Goal: Task Accomplishment & Management: Manage account settings

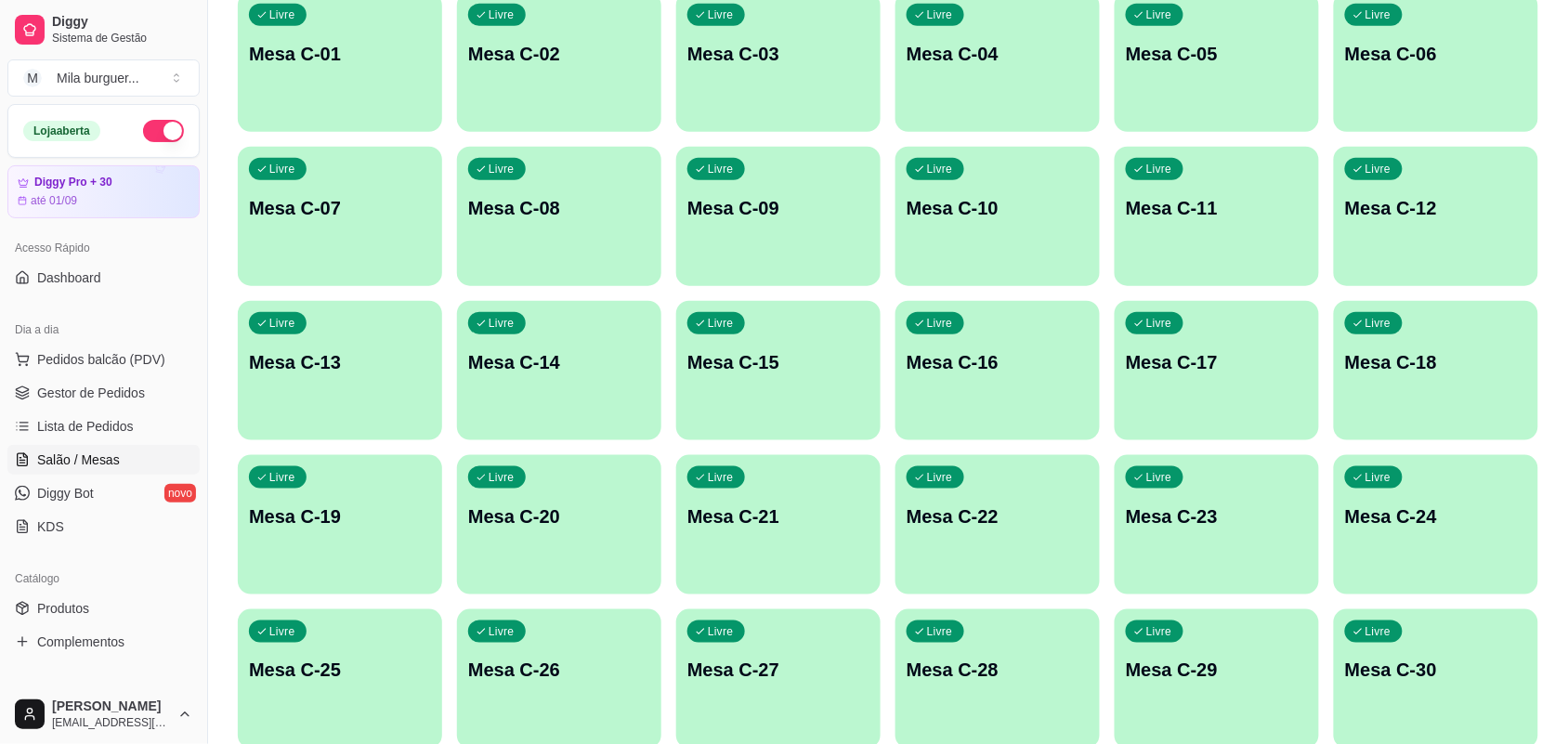
scroll to position [465, 0]
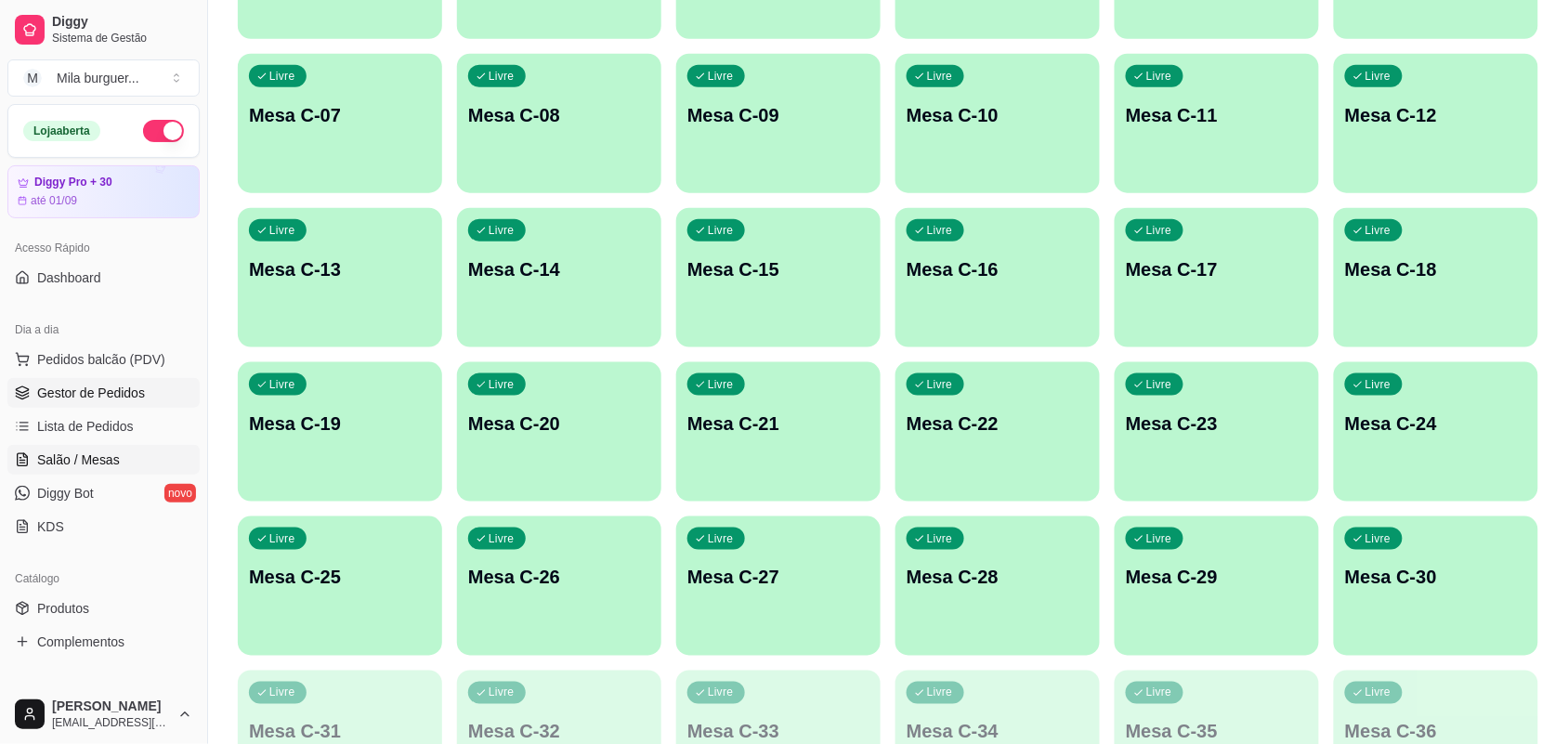
click at [102, 400] on span "Gestor de Pedidos" at bounding box center [91, 393] width 108 height 19
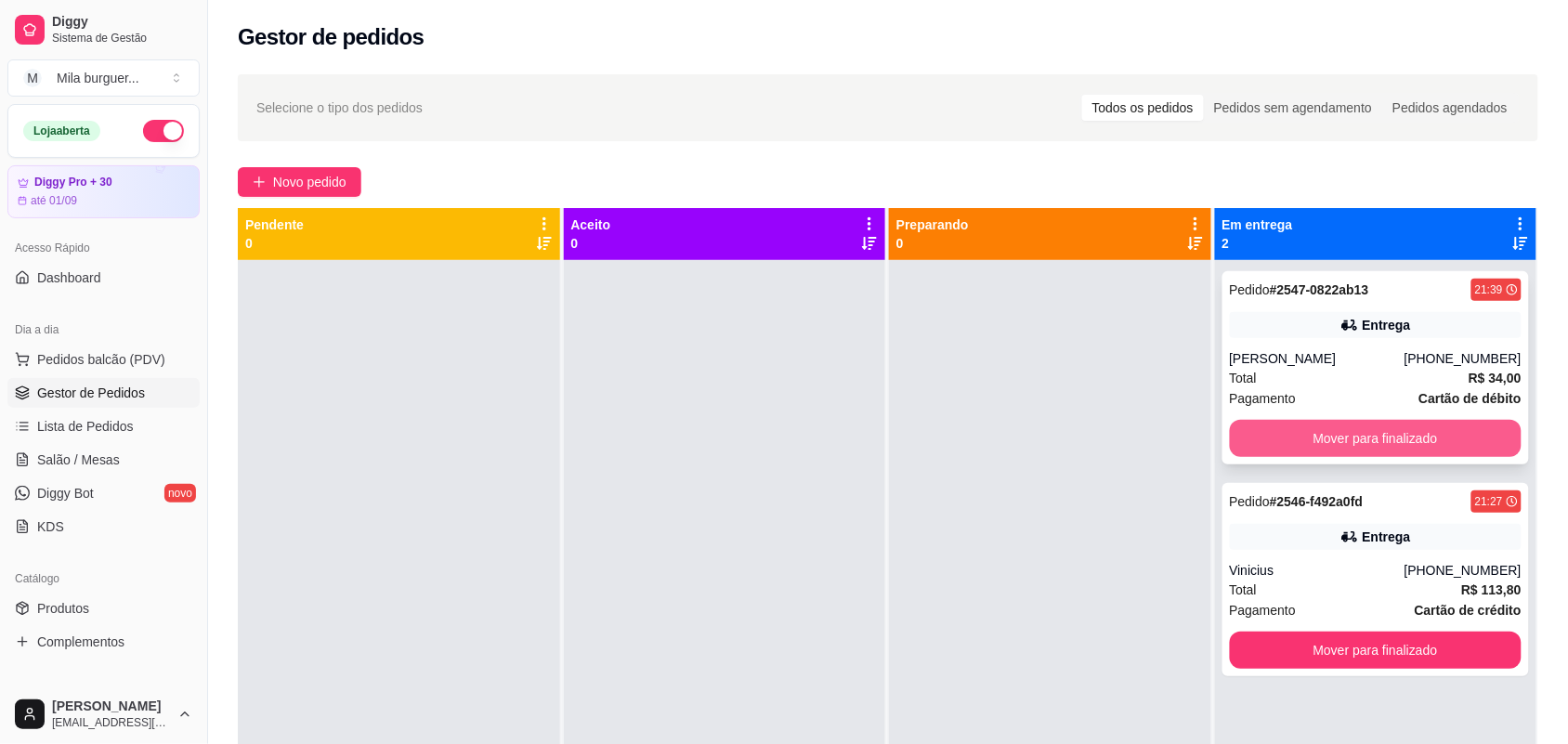
click at [1316, 424] on button "Mover para finalizado" at bounding box center [1376, 438] width 293 height 37
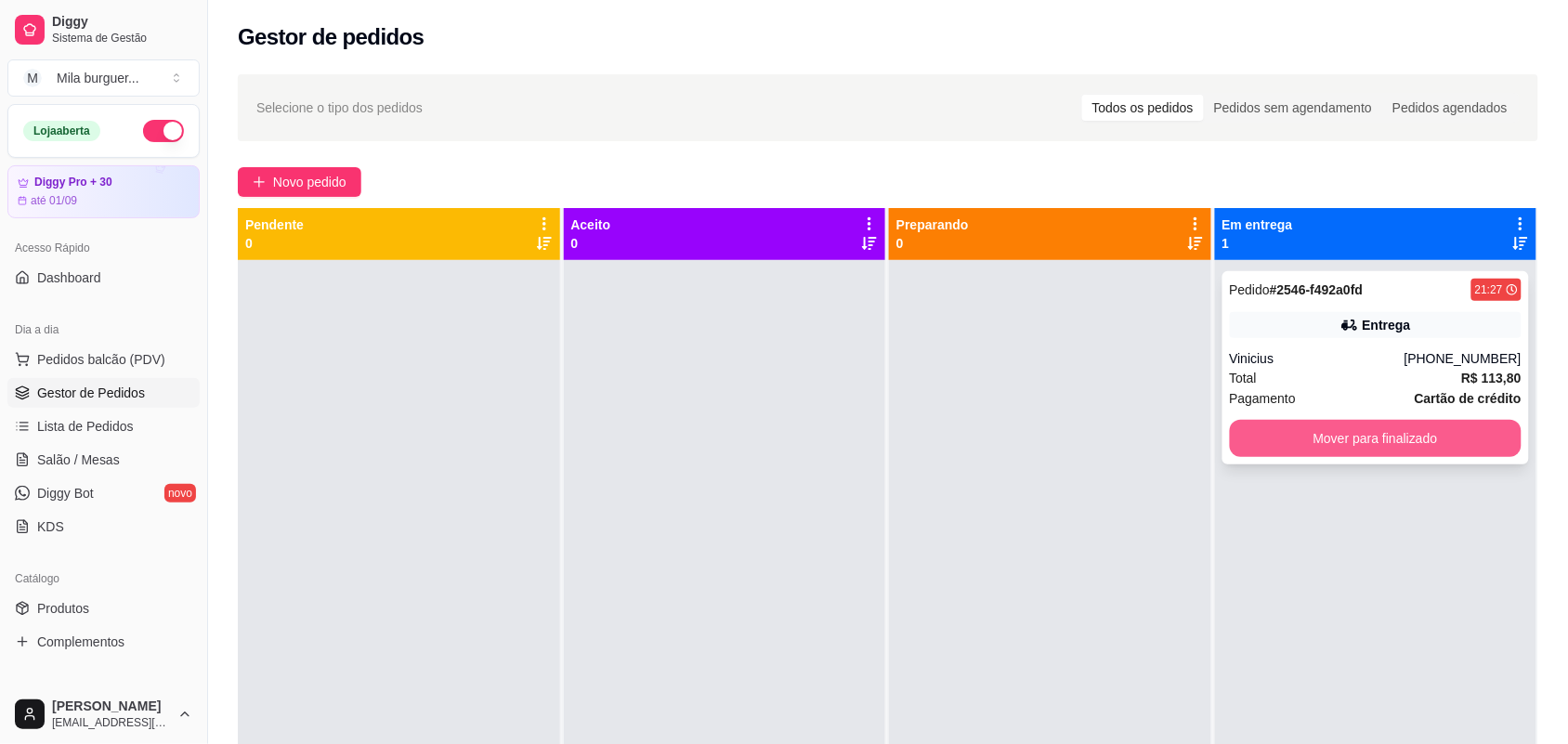
click at [1299, 434] on button "Mover para finalizado" at bounding box center [1376, 438] width 293 height 37
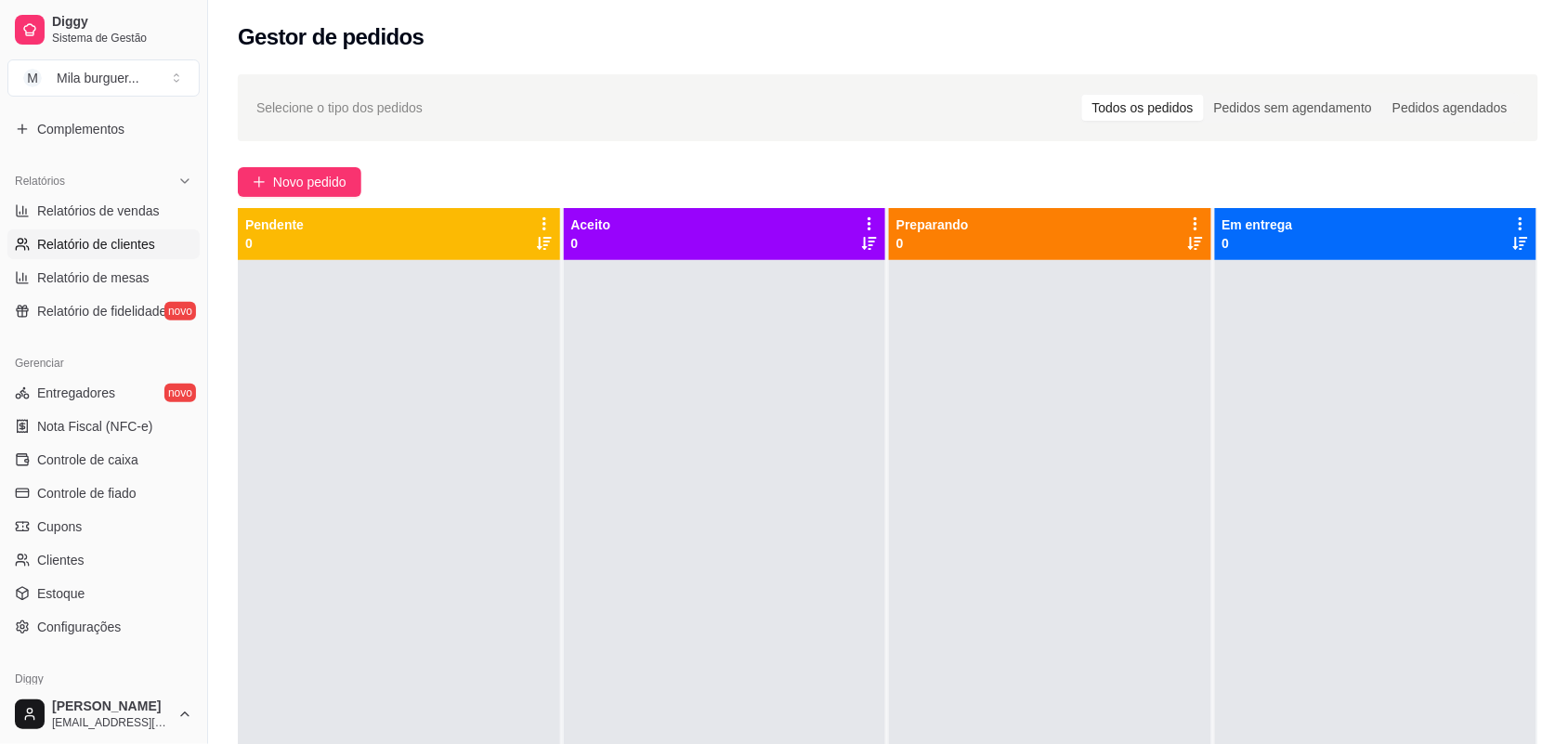
scroll to position [476, 0]
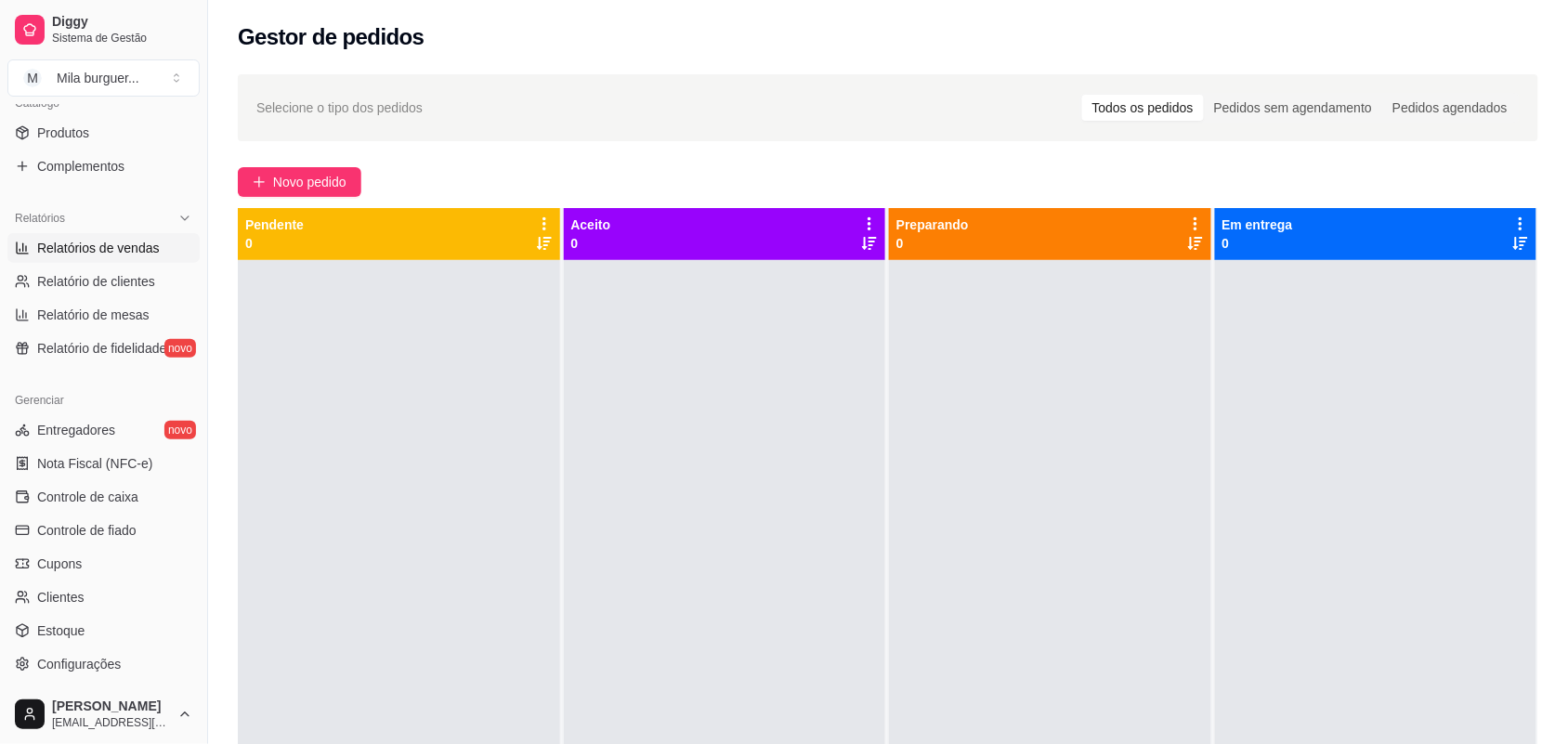
click at [119, 239] on span "Relatórios de vendas" at bounding box center [98, 248] width 123 height 19
select select "ALL"
select select "0"
